Goal: Information Seeking & Learning: Learn about a topic

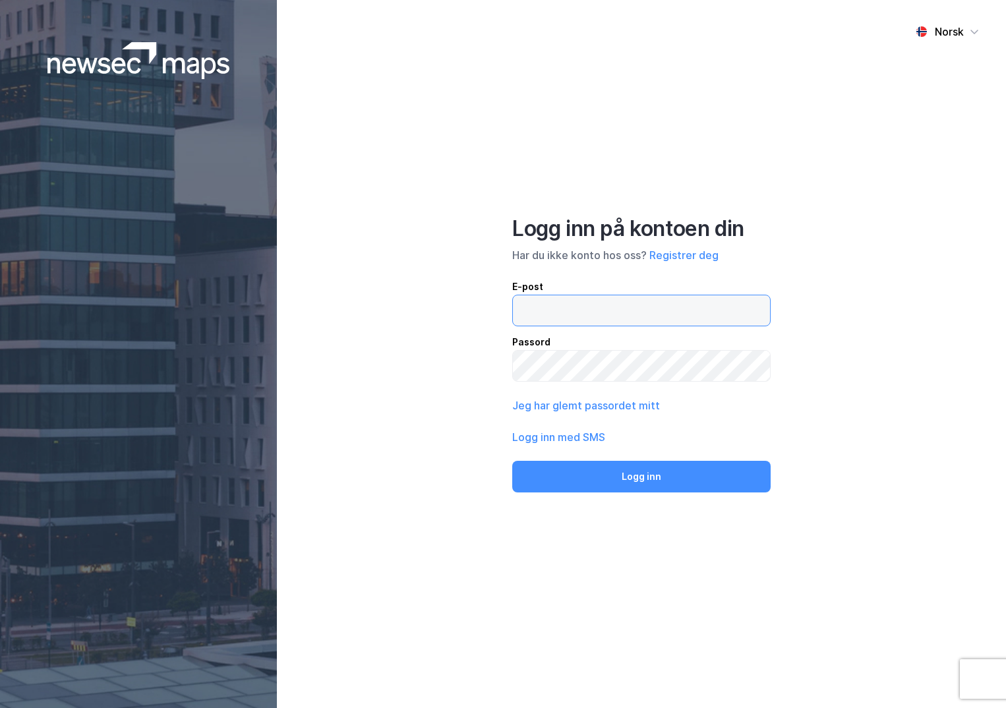
click at [579, 312] on input "email" at bounding box center [641, 310] width 257 height 30
type input "[PERSON_NAME][EMAIL_ADDRESS][DOMAIN_NAME]"
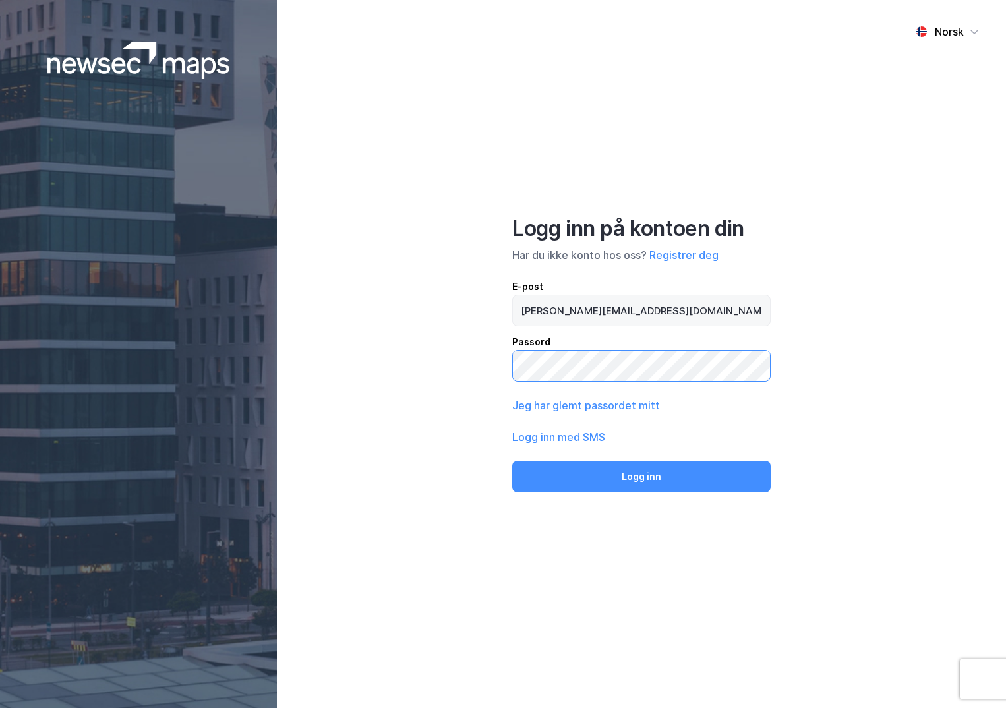
click at [512, 461] on button "Logg inn" at bounding box center [641, 477] width 258 height 32
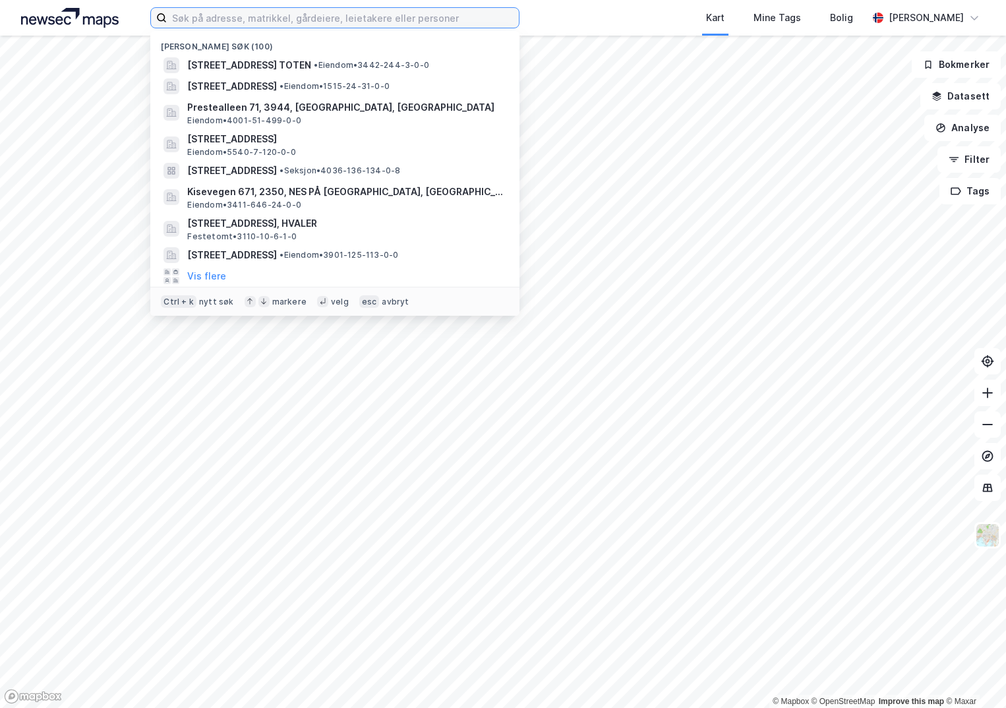
click at [219, 25] on input at bounding box center [343, 18] width 352 height 20
paste input "3411-247/111/0/0"
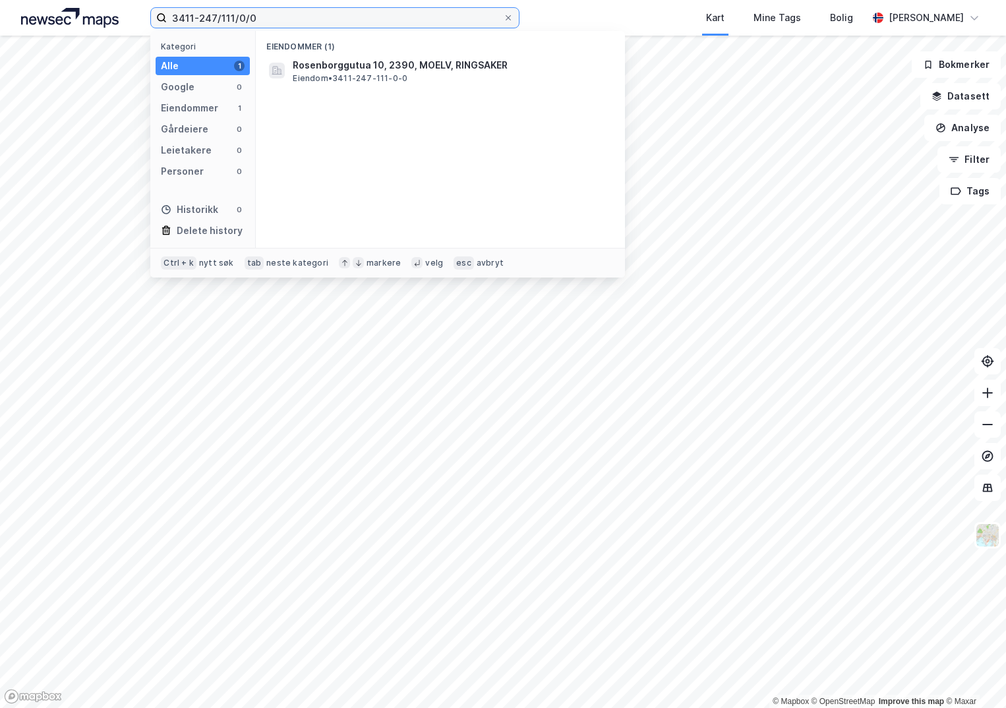
type input "3411-247/111/0/0"
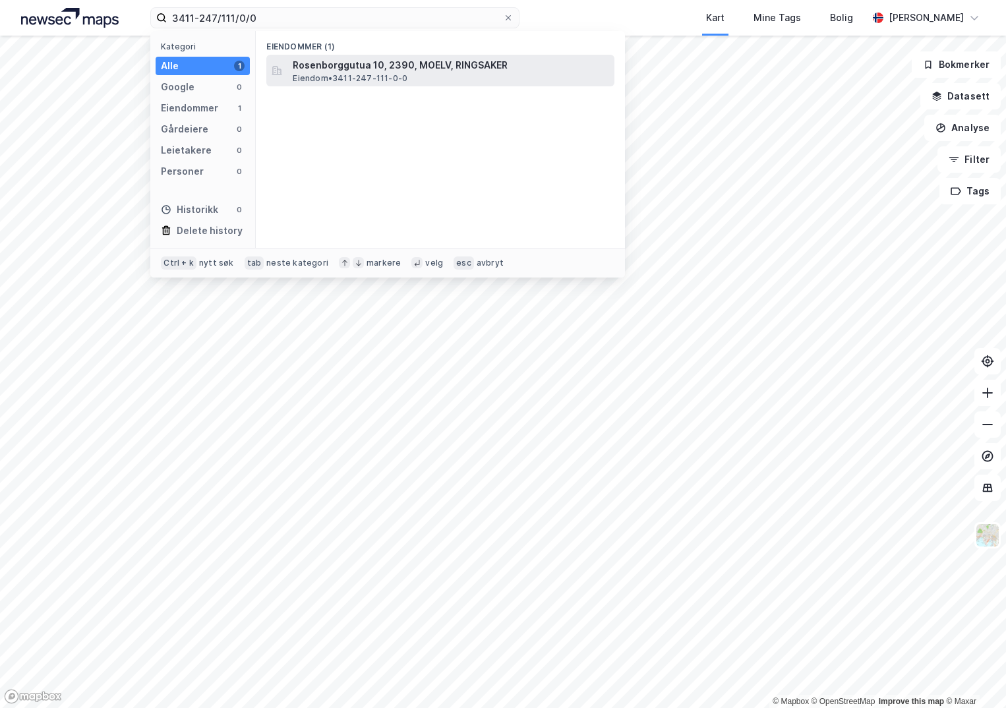
click at [416, 69] on span "Rosenborggutua 10, 2390, MOELV, RINGSAKER" at bounding box center [451, 65] width 316 height 16
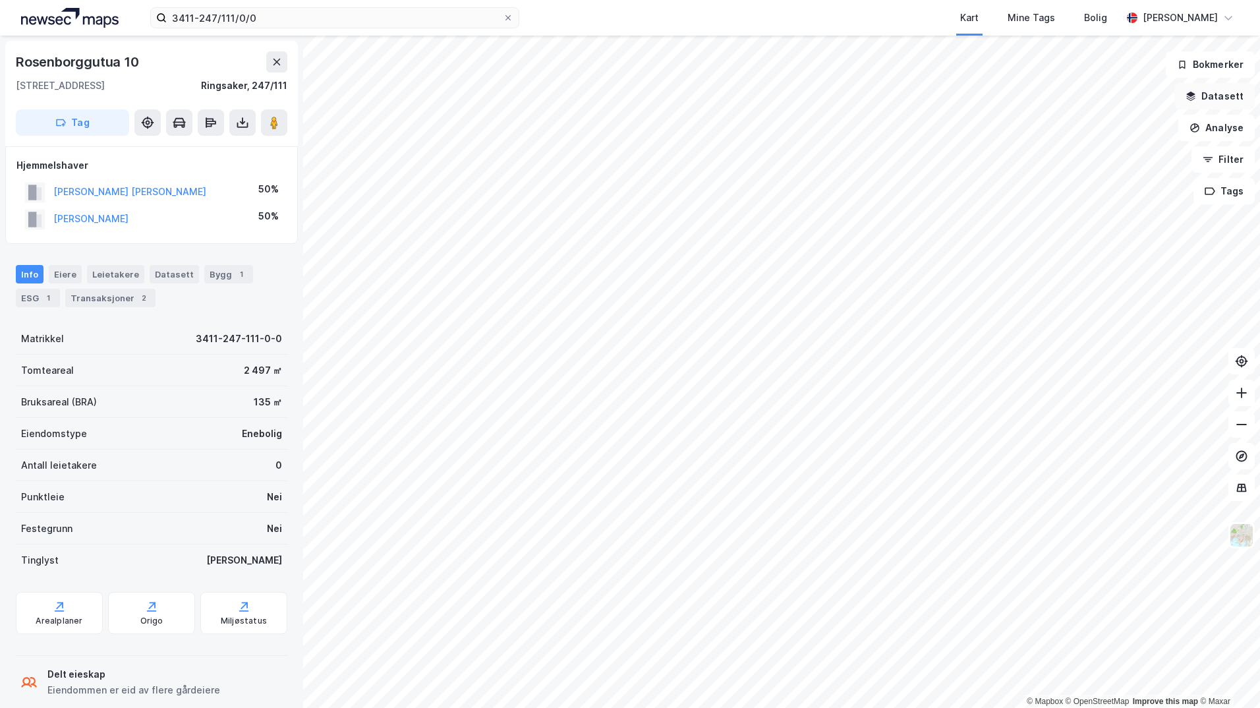
click at [1005, 91] on button "Datasett" at bounding box center [1214, 96] width 80 height 26
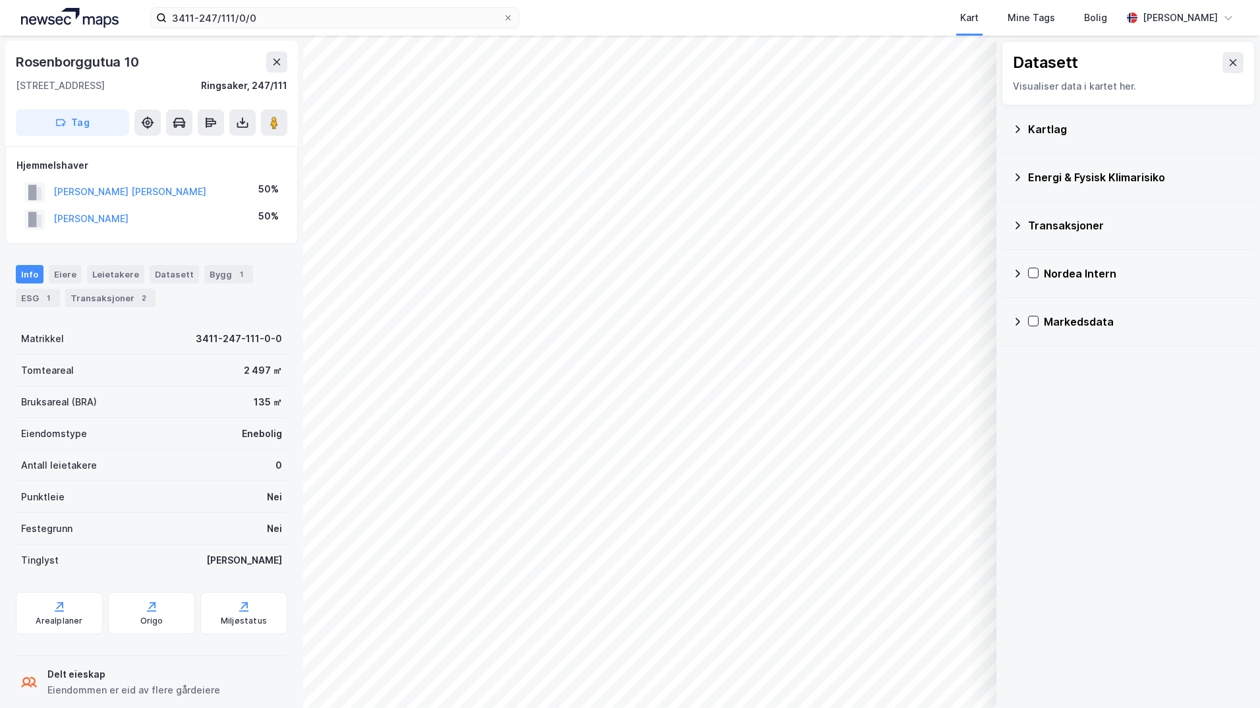
click at [1005, 127] on icon at bounding box center [1017, 129] width 11 height 11
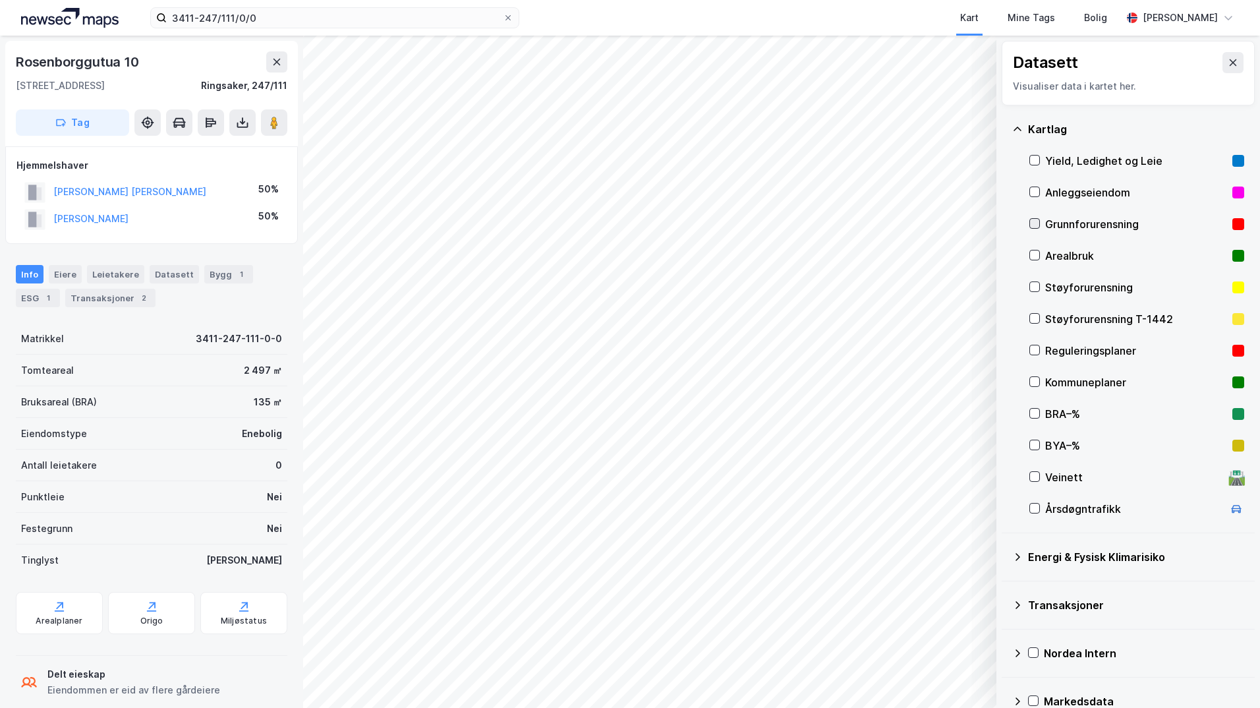
click at [1005, 223] on icon at bounding box center [1034, 223] width 9 height 9
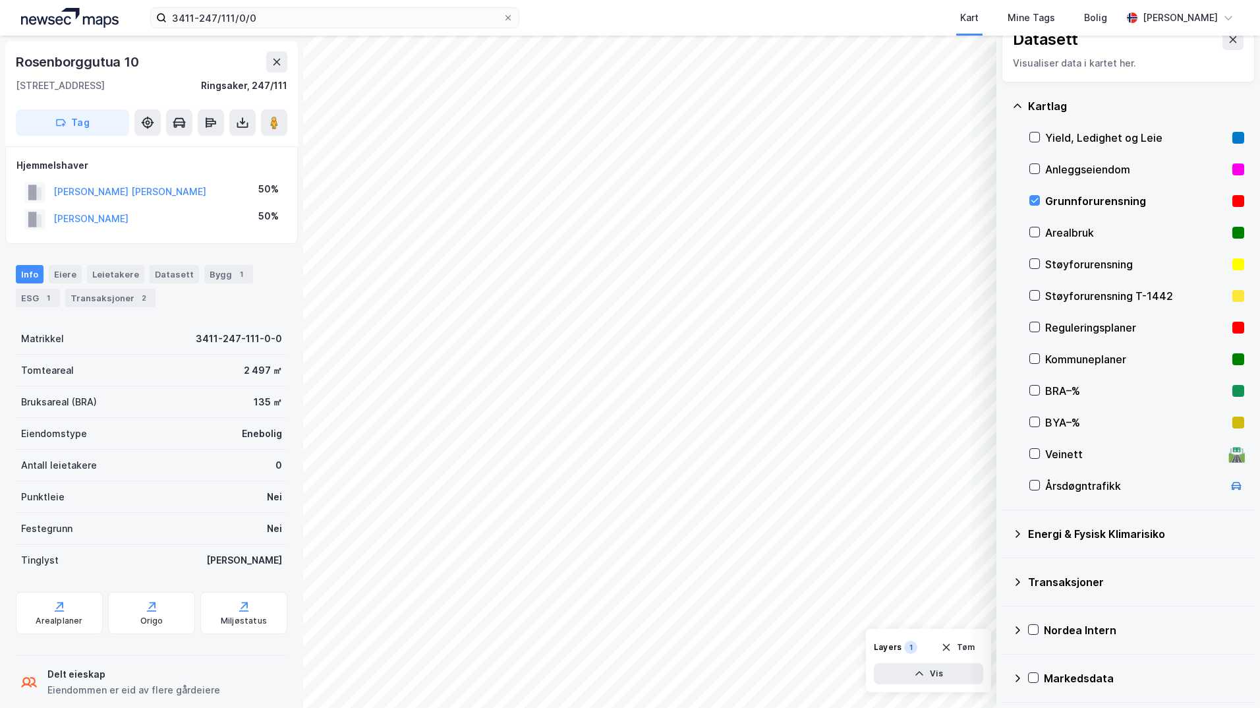
click at [1005, 529] on icon at bounding box center [1017, 534] width 11 height 11
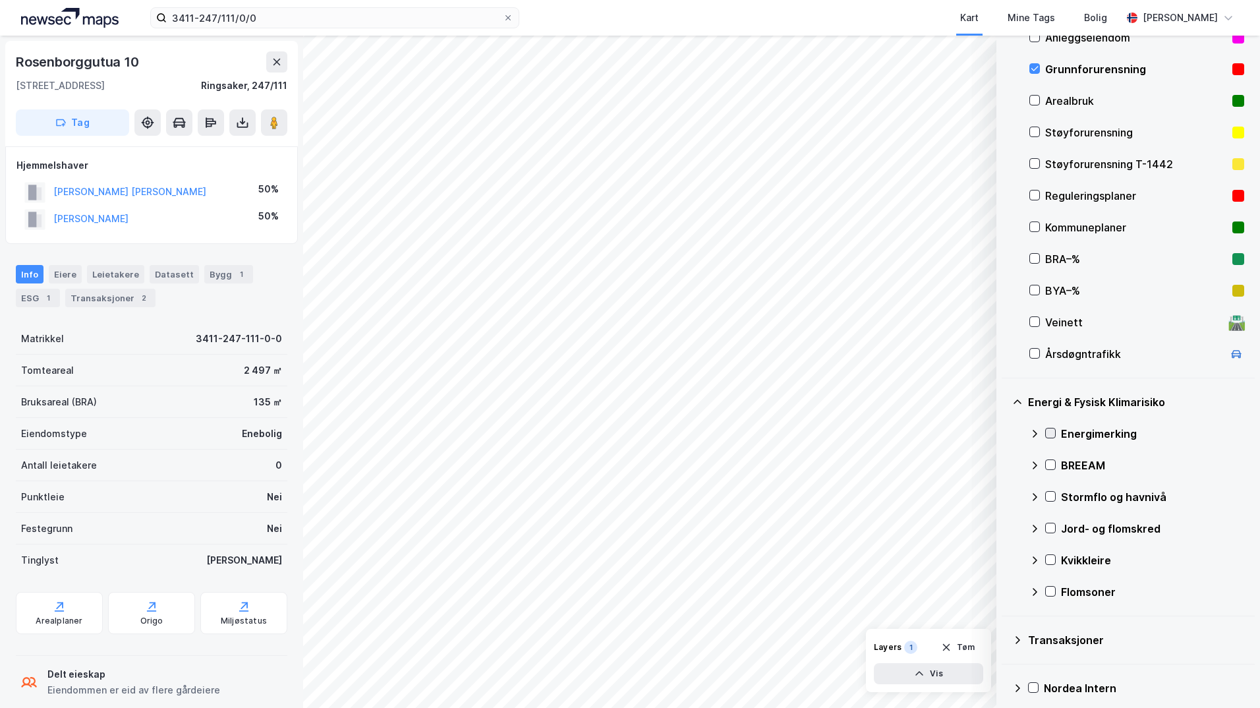
click at [1005, 434] on icon at bounding box center [1050, 432] width 9 height 9
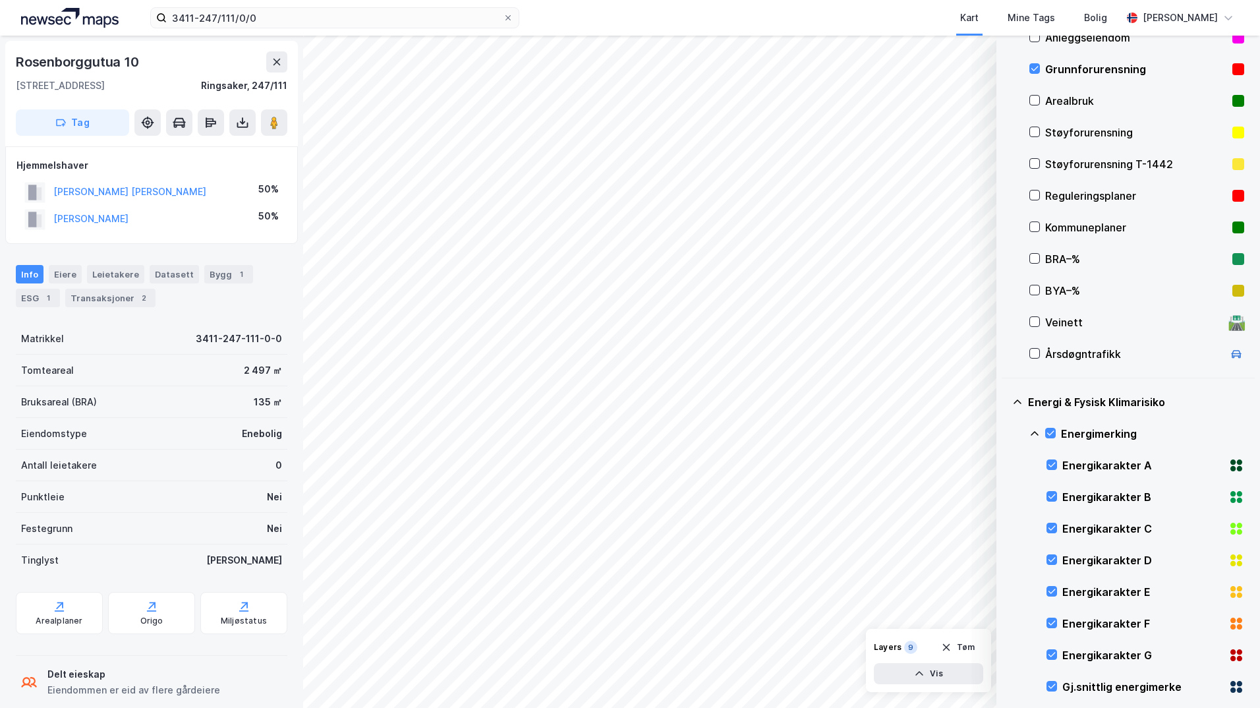
click at [1005, 435] on icon at bounding box center [1034, 433] width 11 height 11
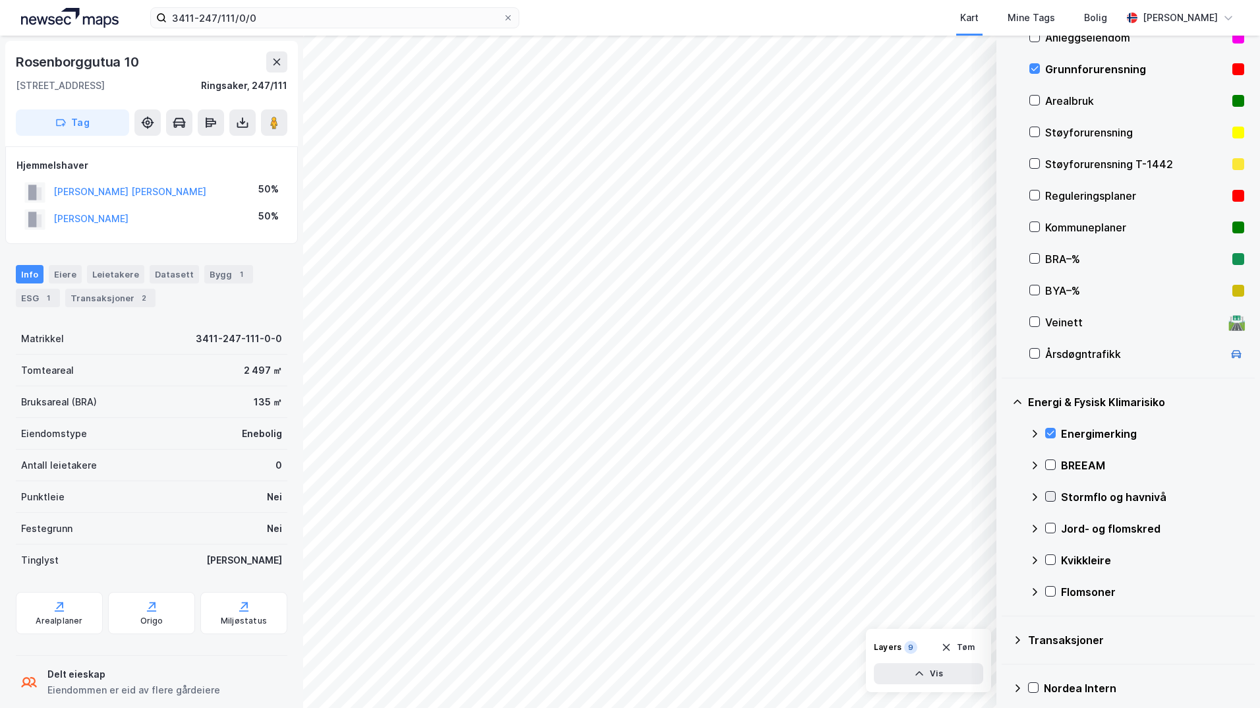
click at [1005, 494] on icon at bounding box center [1050, 496] width 9 height 9
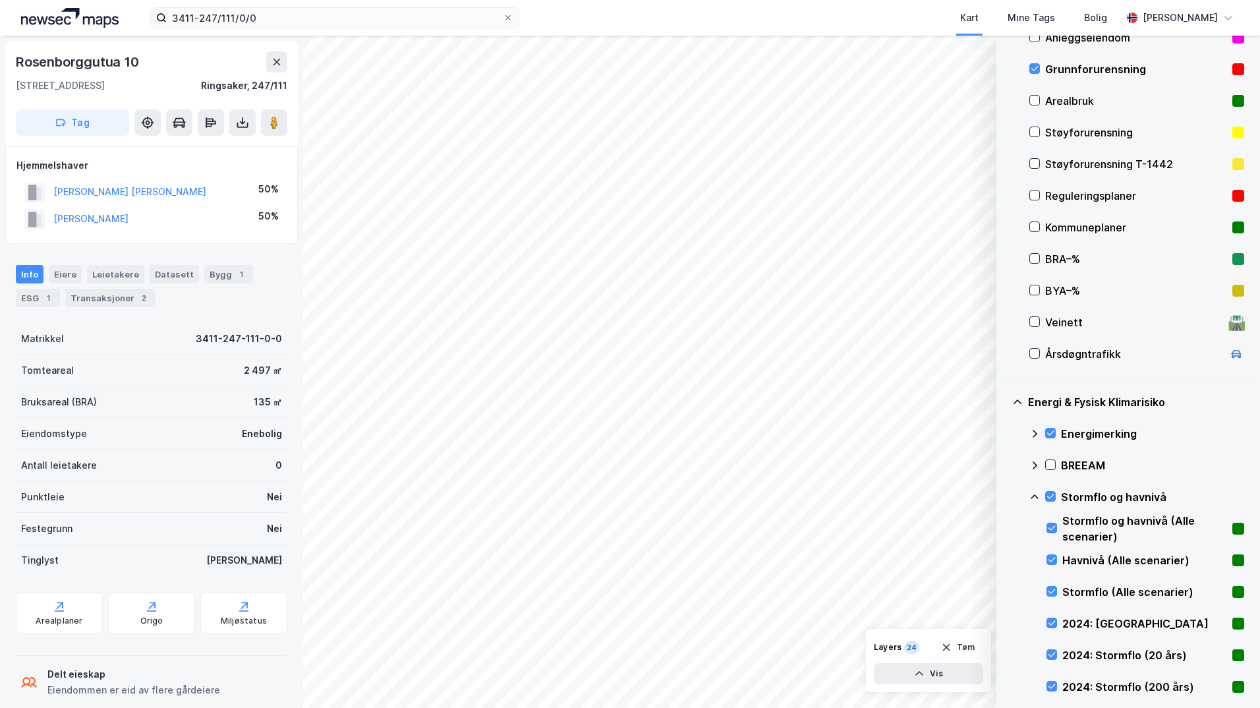
click at [1005, 496] on icon at bounding box center [1034, 497] width 11 height 11
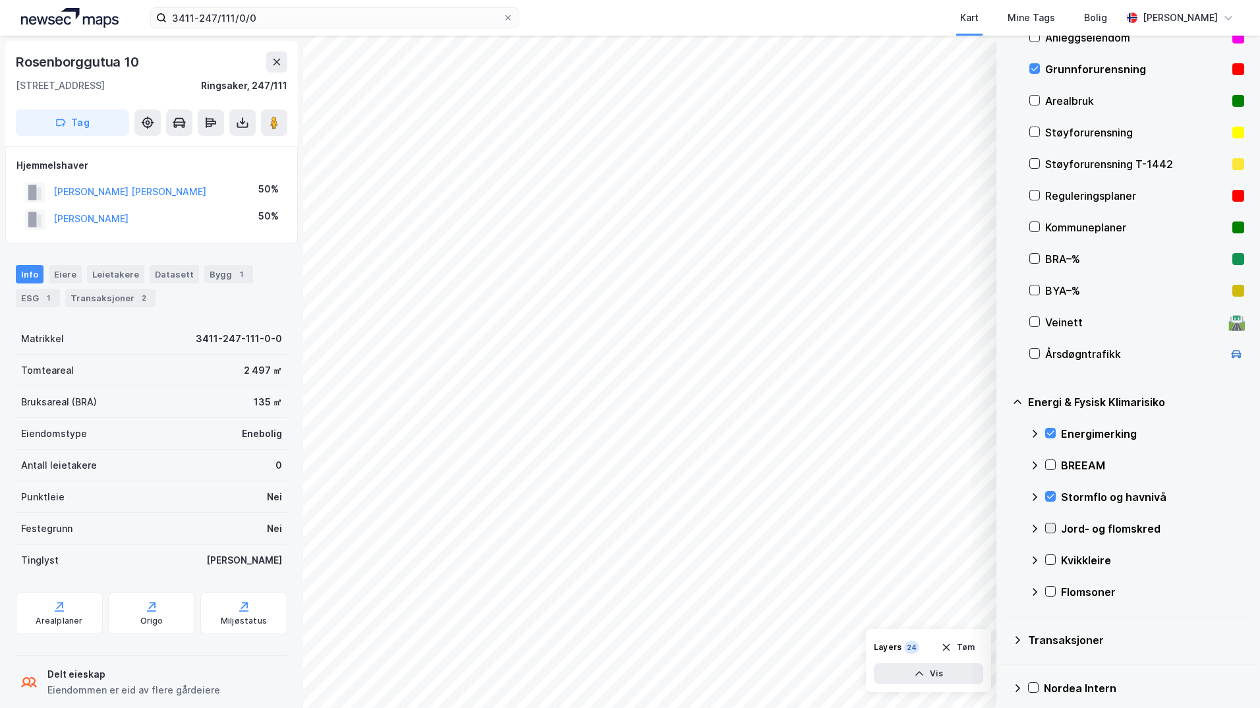
click at [1005, 527] on icon at bounding box center [1050, 527] width 9 height 9
click at [1005, 526] on icon at bounding box center [1034, 528] width 11 height 11
click at [1005, 557] on icon at bounding box center [1050, 559] width 9 height 9
click at [1005, 559] on icon at bounding box center [1034, 560] width 11 height 11
click at [1005, 591] on icon at bounding box center [1050, 591] width 9 height 9
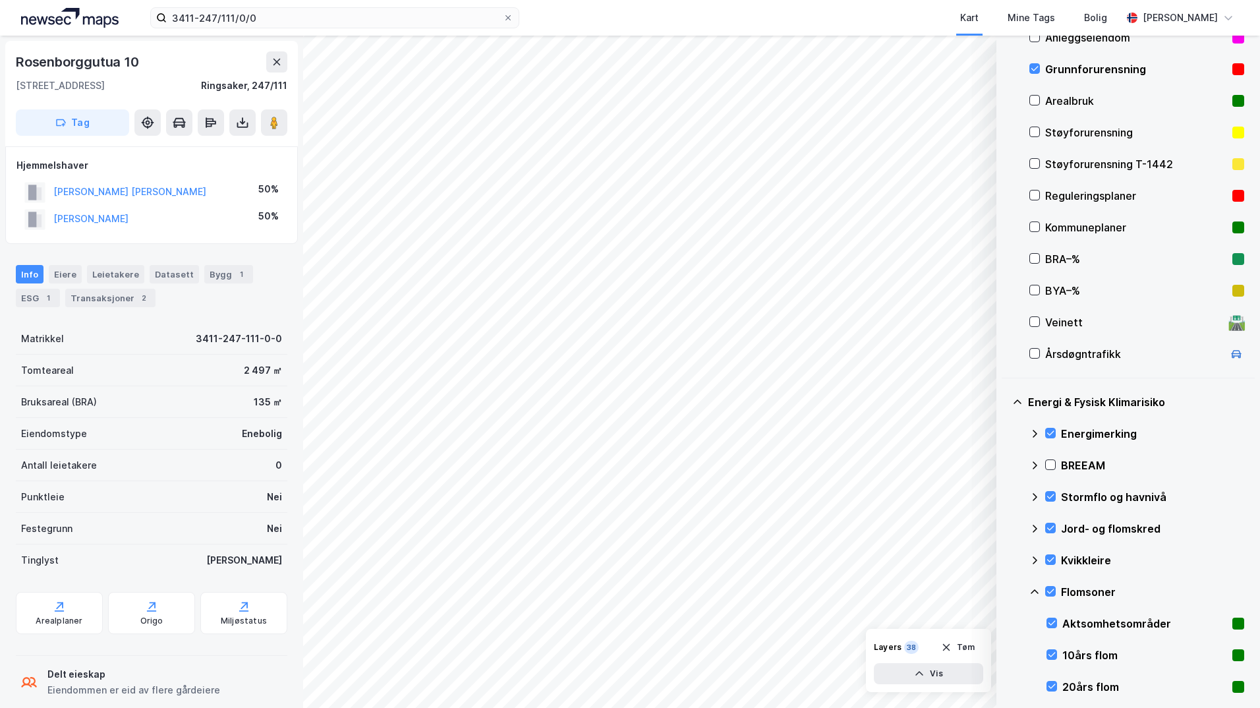
click at [1005, 593] on icon at bounding box center [1034, 592] width 11 height 11
click at [1005, 592] on icon at bounding box center [1050, 591] width 9 height 9
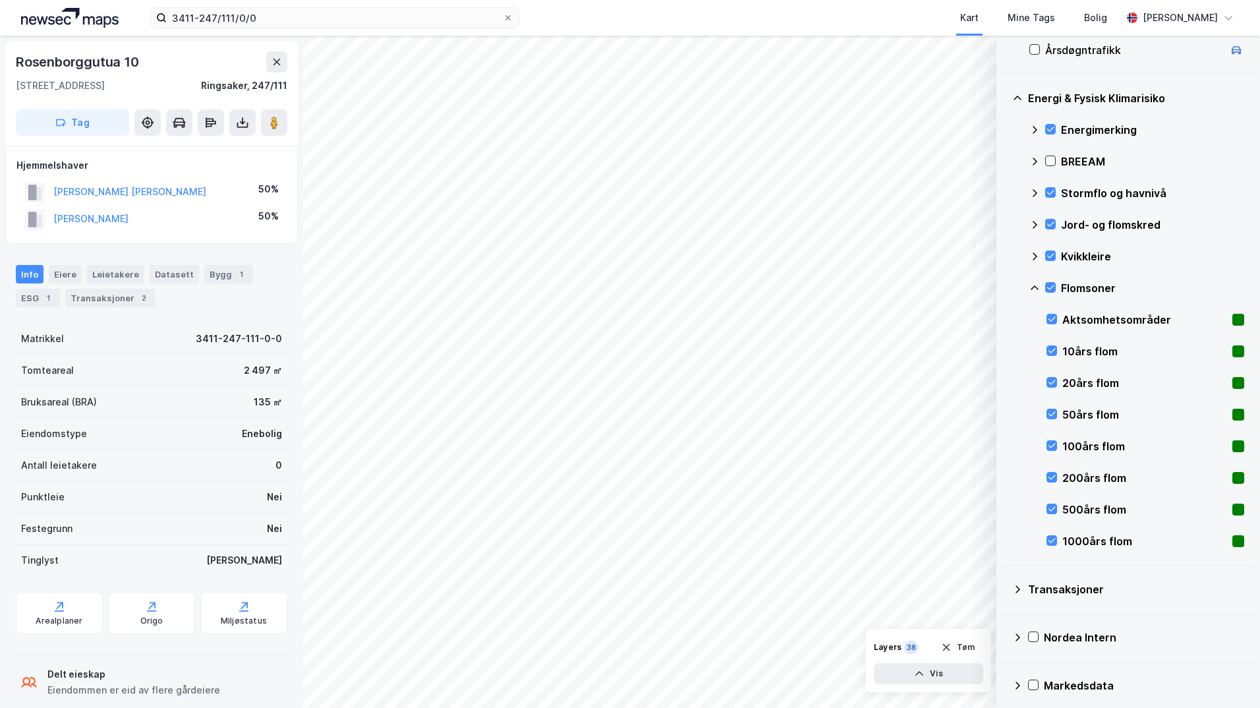
scroll to position [466, 0]
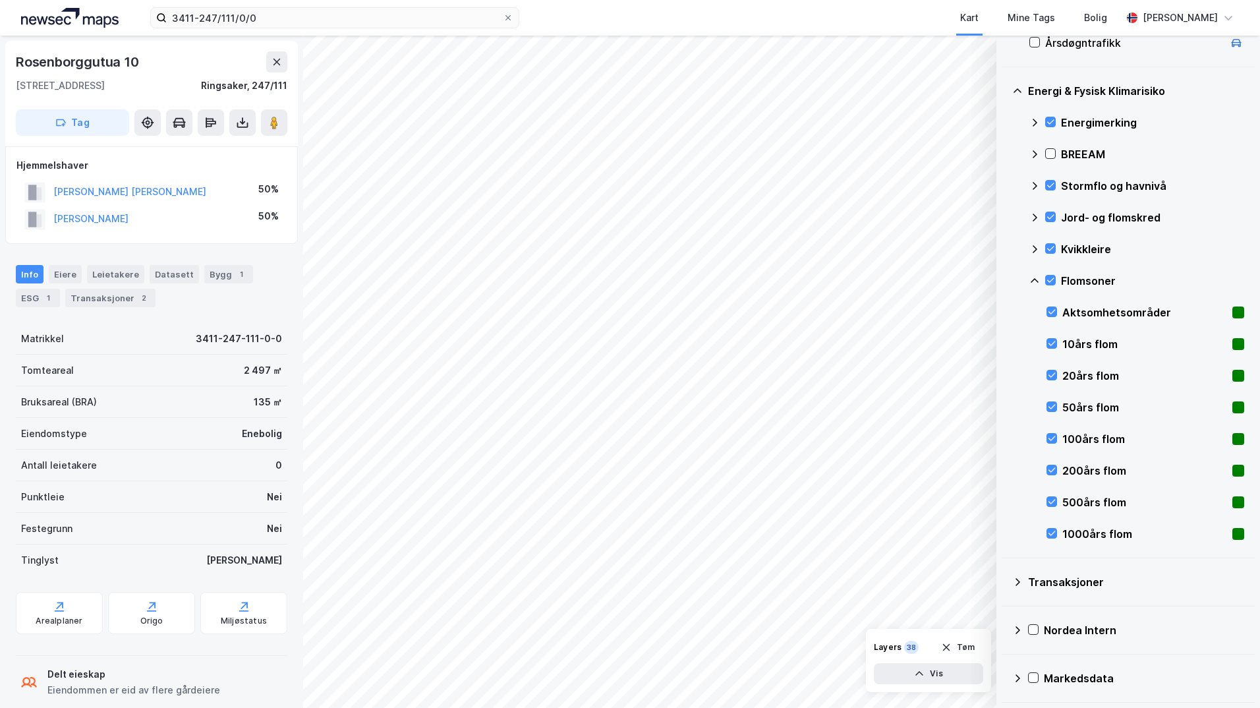
click at [1005, 281] on icon at bounding box center [1034, 280] width 11 height 11
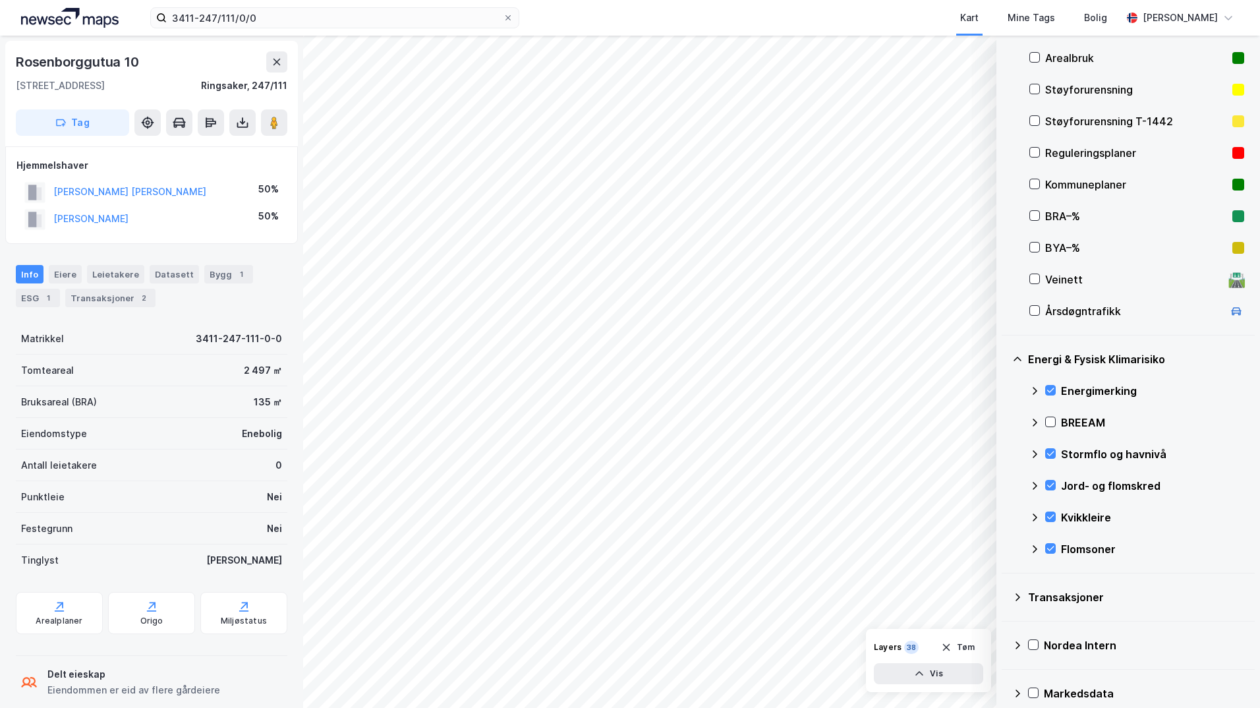
scroll to position [132, 0]
